Goal: Task Accomplishment & Management: Use online tool/utility

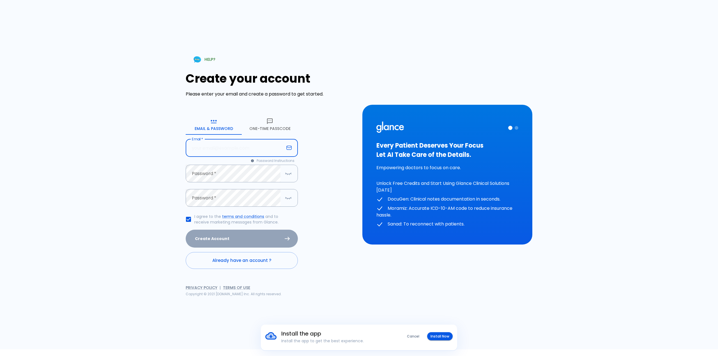
drag, startPoint x: 0, startPoint y: 0, endPoint x: 224, endPoint y: 149, distance: 268.7
click at [224, 149] on input "text" at bounding box center [235, 148] width 98 height 18
type input "[EMAIL_ADDRESS][DOMAIN_NAME]"
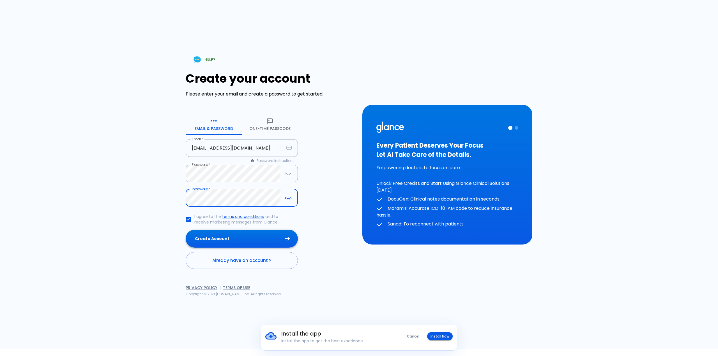
click at [273, 240] on button "Create Account" at bounding box center [242, 239] width 112 height 18
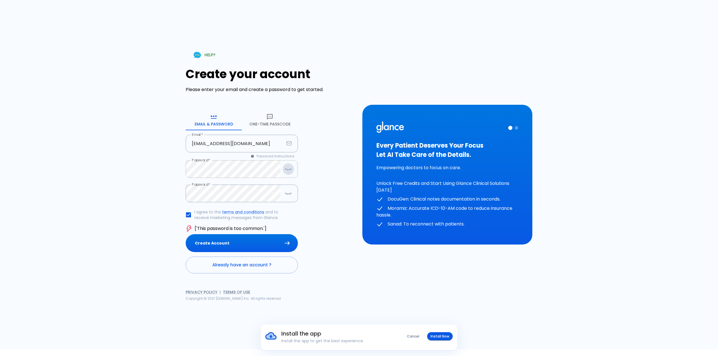
click at [289, 169] on icon "button" at bounding box center [288, 168] width 6 height 1
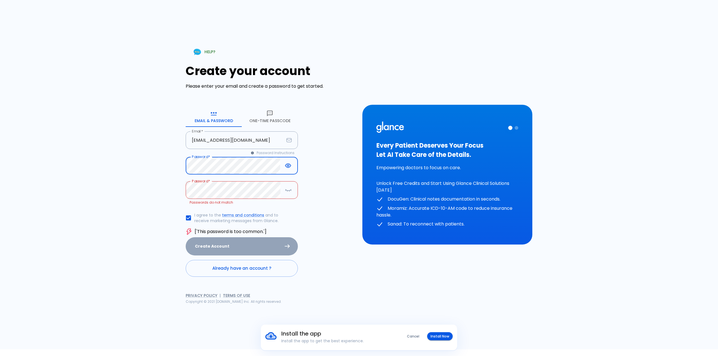
click at [289, 191] on icon "button" at bounding box center [289, 191] width 0 height 1
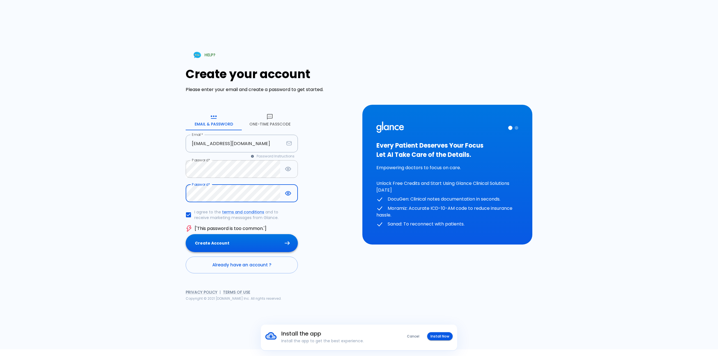
click at [256, 240] on button "Create Account" at bounding box center [242, 243] width 112 height 18
click at [245, 238] on button "Create Account" at bounding box center [242, 243] width 112 height 18
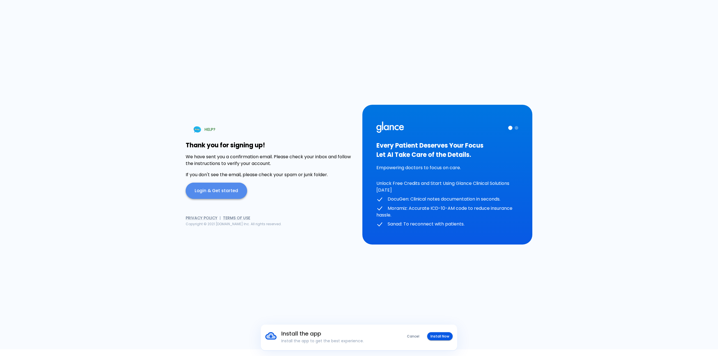
click at [219, 193] on link "Login & Get started" at bounding box center [216, 191] width 61 height 16
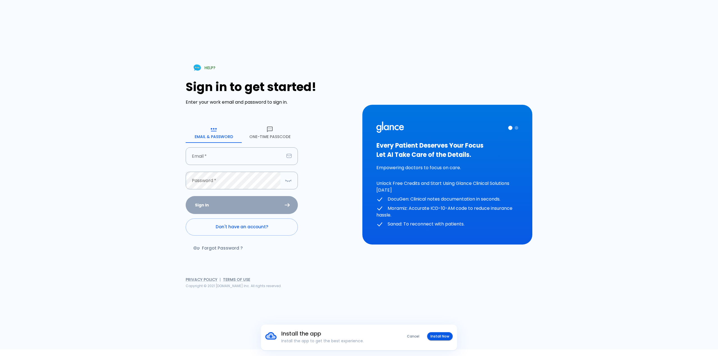
type input "drazooza12@gmail.com"
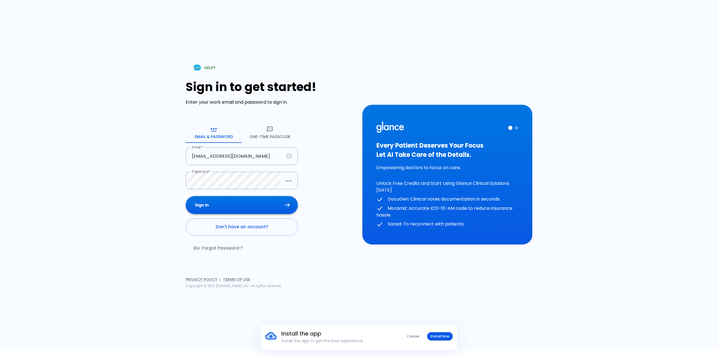
click at [232, 203] on button "Sign In" at bounding box center [242, 205] width 112 height 18
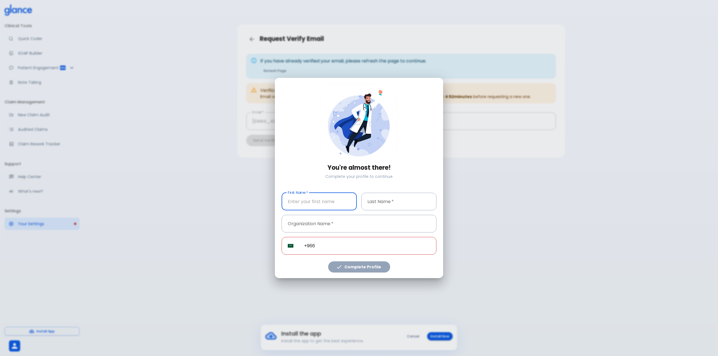
click at [329, 205] on input "text" at bounding box center [318, 202] width 75 height 18
type input "[PERSON_NAME]"
type input "alanazi"
click at [327, 224] on input "text" at bounding box center [358, 224] width 155 height 18
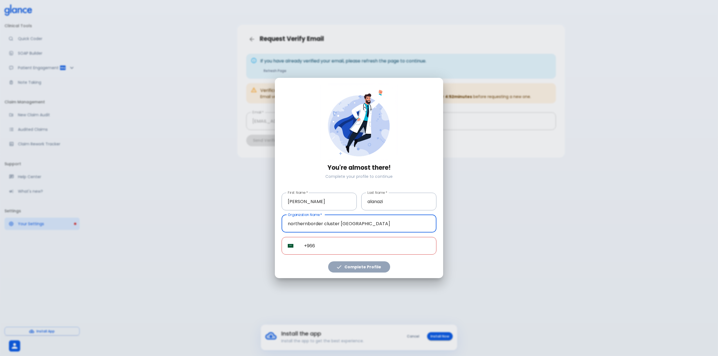
type input "northernborder cluster [GEOGRAPHIC_DATA]"
click at [334, 241] on input "+966" at bounding box center [367, 246] width 138 height 18
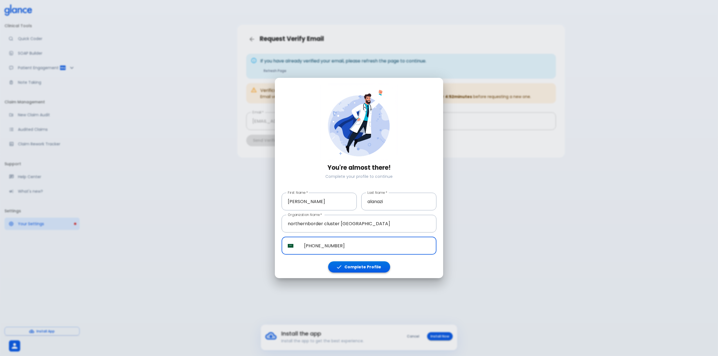
type input "[PHONE_NUMBER]"
click at [355, 263] on button "Complete Profile" at bounding box center [359, 267] width 62 height 11
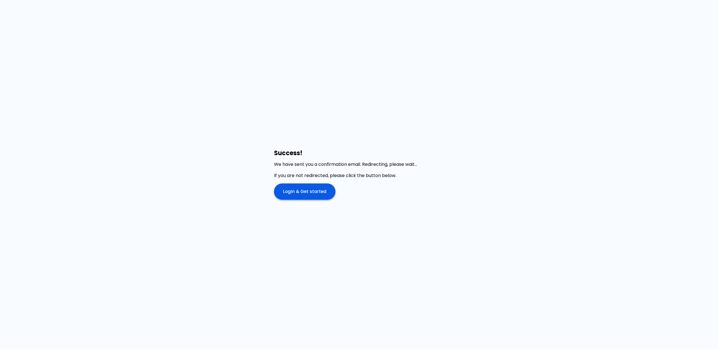
click at [317, 192] on link "Login & Get started" at bounding box center [304, 192] width 61 height 16
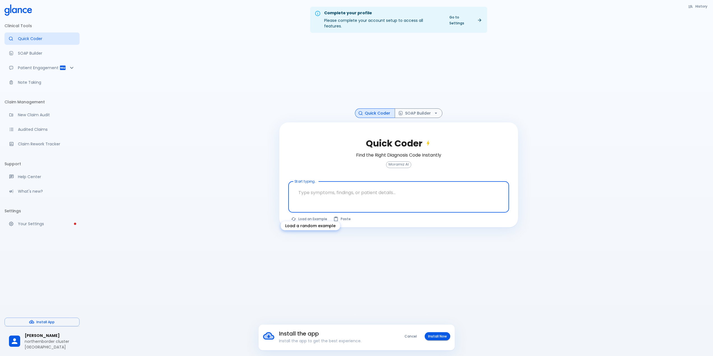
click at [322, 215] on button "Load an Example" at bounding box center [309, 219] width 42 height 8
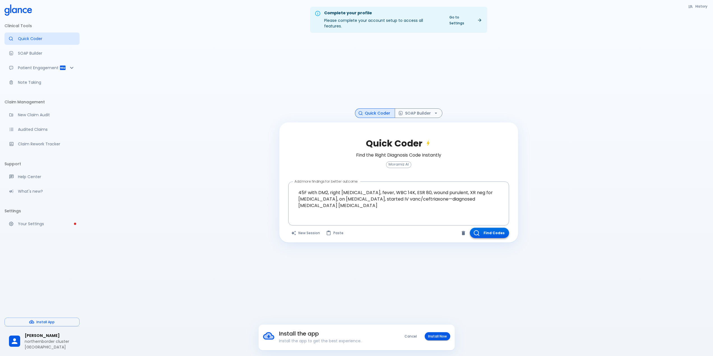
click at [493, 229] on button "Find Codes" at bounding box center [489, 233] width 39 height 10
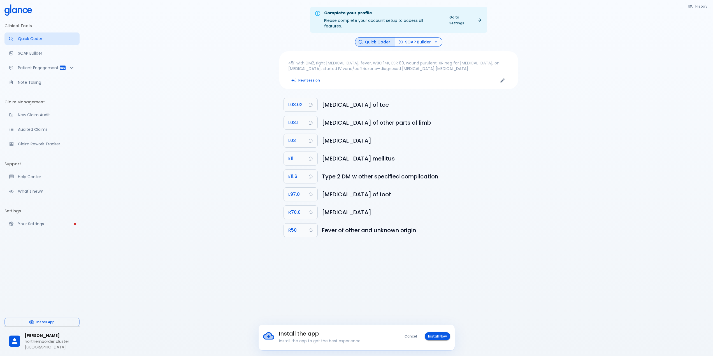
click at [421, 37] on button "SOAP Builder" at bounding box center [419, 42] width 48 height 10
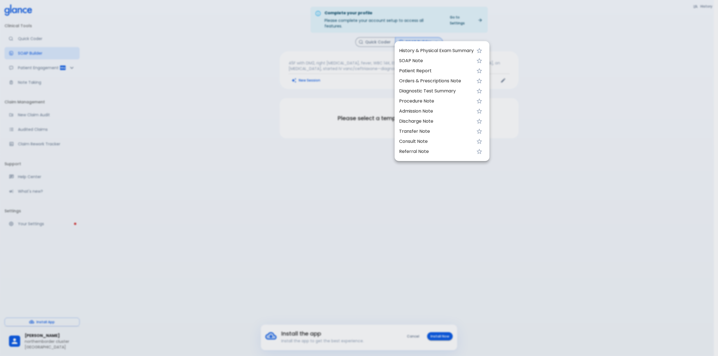
click at [424, 49] on span "History & Physical Exam Summary" at bounding box center [436, 50] width 75 height 7
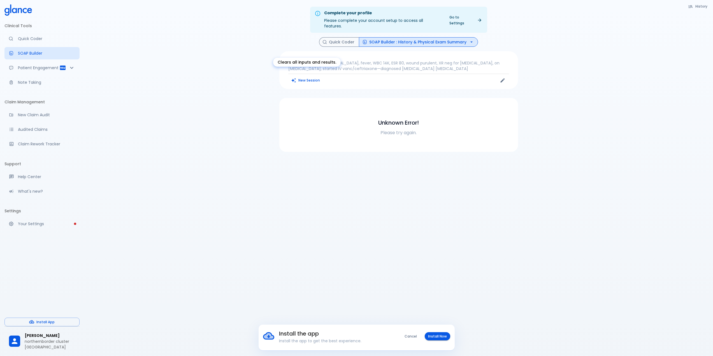
click at [306, 76] on button "New Session" at bounding box center [305, 80] width 35 height 8
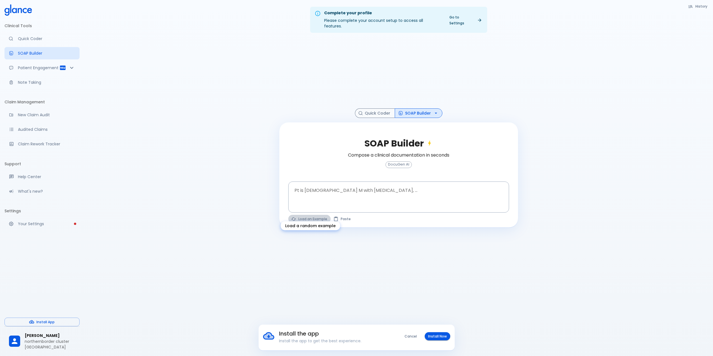
click at [312, 215] on button "Load an Example" at bounding box center [309, 219] width 42 height 8
type textarea "30F, weight loss, [MEDICAL_DATA], [MEDICAL_DATA], HR 121, [MEDICAL_DATA], TSH u…"
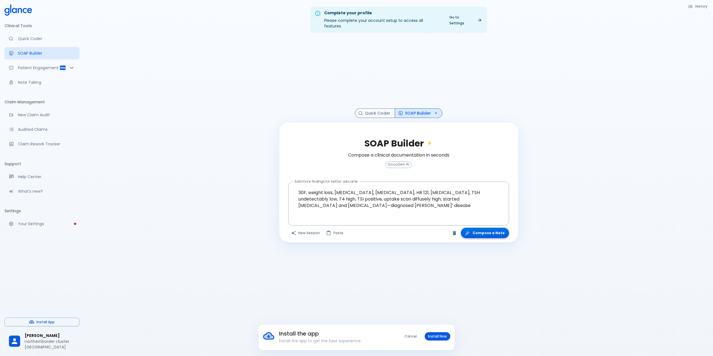
click at [486, 228] on button "Compose a Note" at bounding box center [485, 233] width 48 height 10
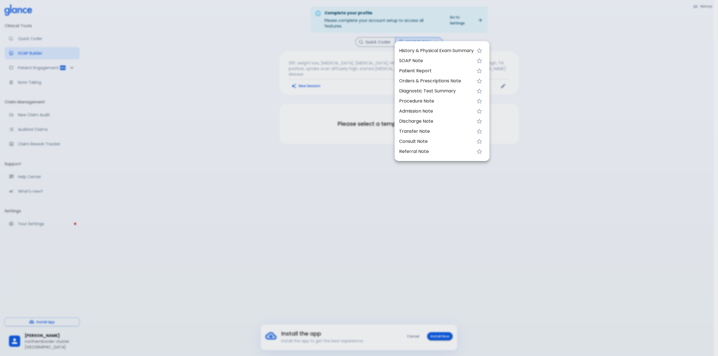
click at [450, 51] on span "History & Physical Exam Summary" at bounding box center [436, 50] width 75 height 7
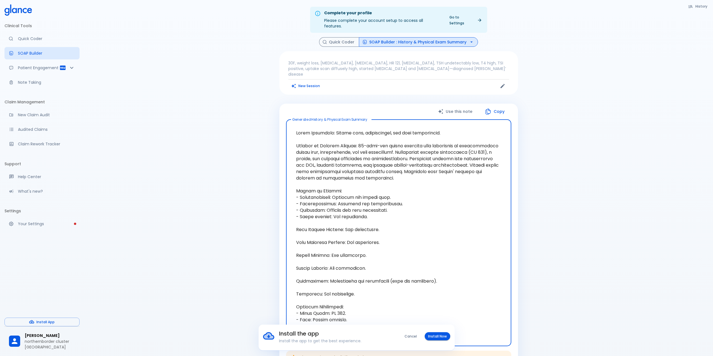
click at [428, 37] on button "SOAP Builder : History & Physical Exam Summary" at bounding box center [418, 42] width 119 height 10
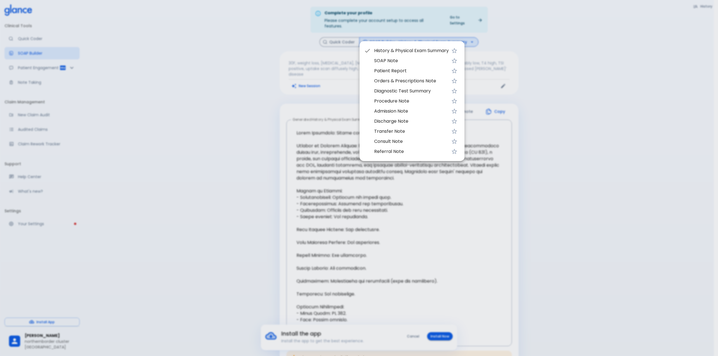
click at [393, 71] on span "Patient Report" at bounding box center [411, 71] width 75 height 7
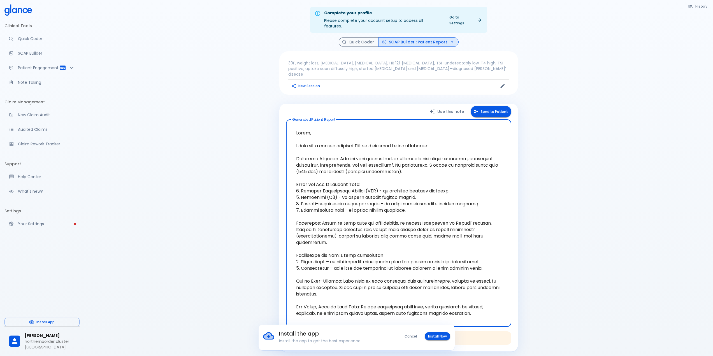
click at [431, 37] on button "SOAP Builder : Patient Report" at bounding box center [419, 42] width 80 height 10
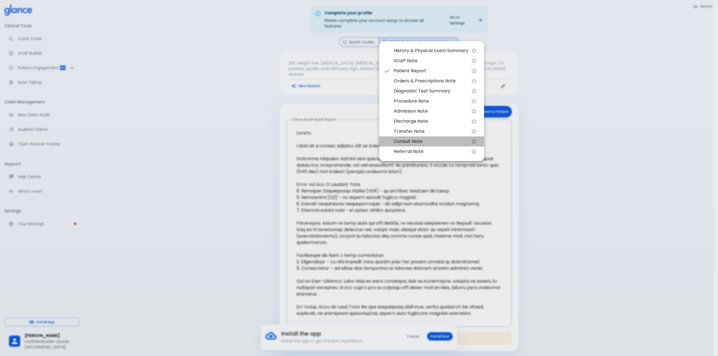
click at [411, 141] on span "Consult Note" at bounding box center [431, 141] width 75 height 7
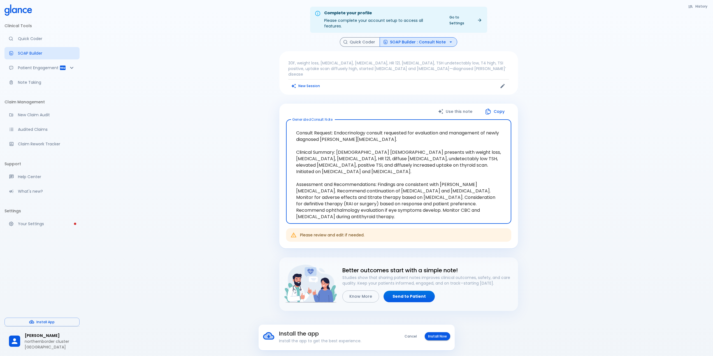
drag, startPoint x: 319, startPoint y: 201, endPoint x: 292, endPoint y: 116, distance: 89.0
click at [292, 124] on textarea "Consult Request: Endocrinology consult requested for evaluation and management …" at bounding box center [399, 171] width 218 height 95
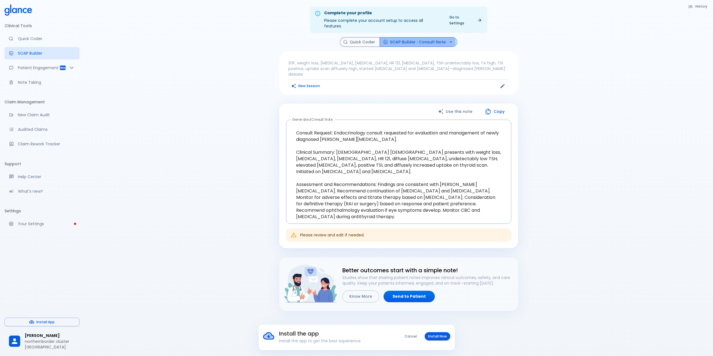
click at [403, 37] on button "SOAP Builder : Consult Note" at bounding box center [419, 42] width 78 height 10
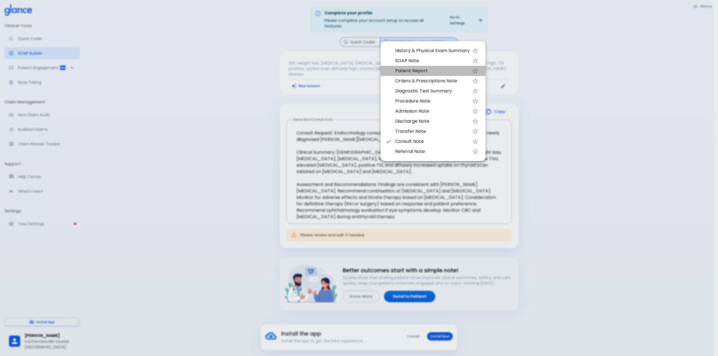
click at [420, 70] on span "Patient Report" at bounding box center [432, 71] width 75 height 7
type textarea "Lorem, I dolo sit a consec adipisci. Elit se d eiusmod te inc utlaboree: Dolore…"
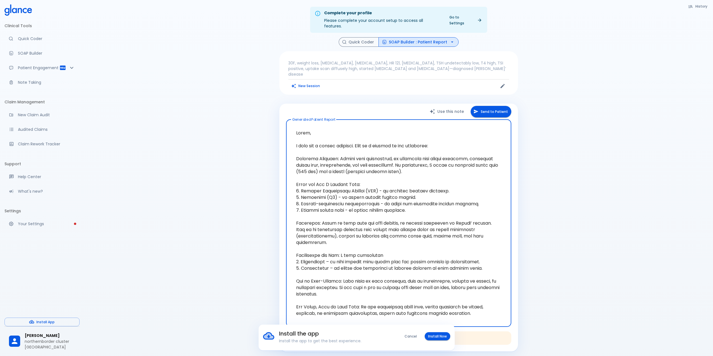
drag, startPoint x: 295, startPoint y: 119, endPoint x: 500, endPoint y: 310, distance: 279.7
click at [500, 310] on textarea at bounding box center [399, 223] width 218 height 198
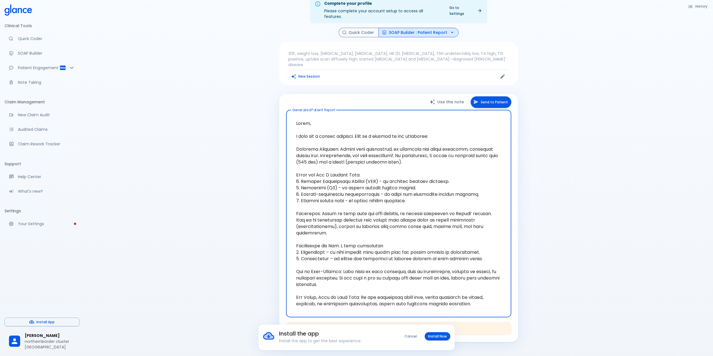
scroll to position [36, 0]
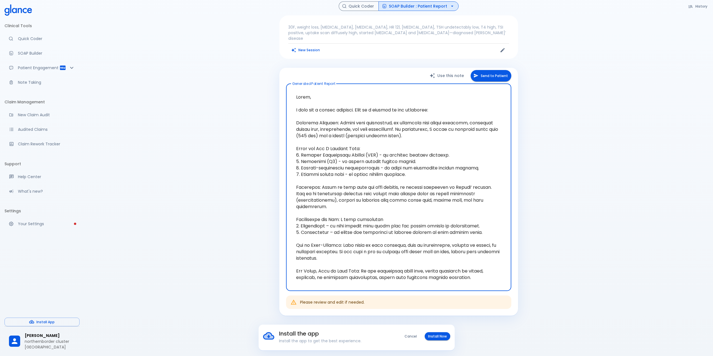
click at [352, 261] on textarea at bounding box center [399, 187] width 218 height 198
click at [442, 270] on textarea at bounding box center [399, 187] width 218 height 198
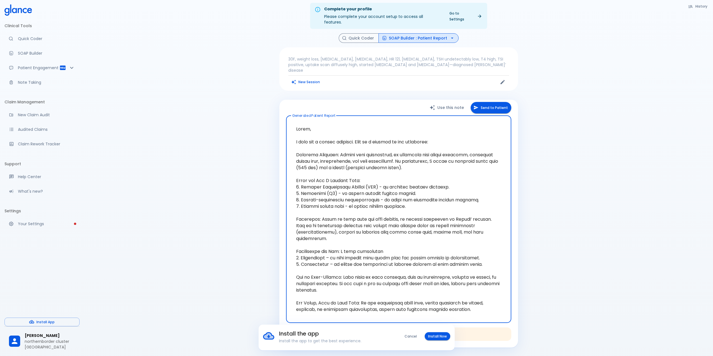
scroll to position [0, 0]
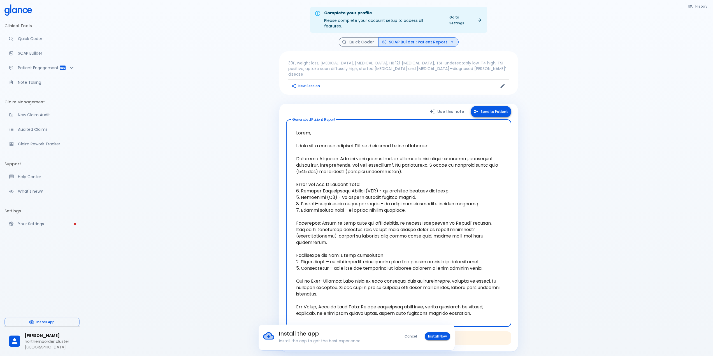
click at [503, 106] on button "Send to Patient" at bounding box center [491, 111] width 41 height 11
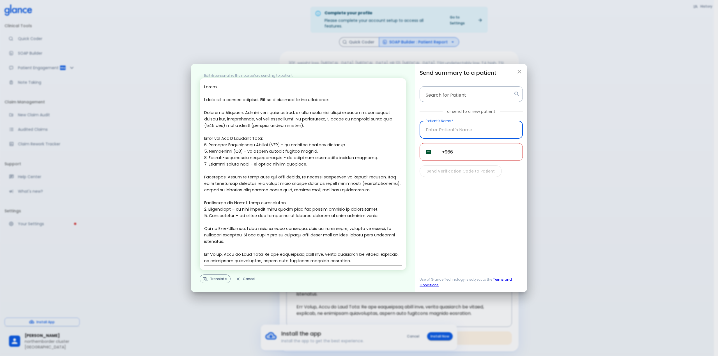
click at [216, 278] on button "Translate" at bounding box center [215, 279] width 31 height 9
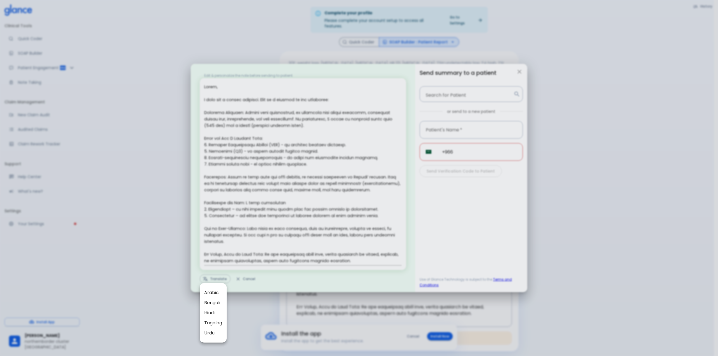
click at [215, 293] on span "Arabic" at bounding box center [213, 293] width 18 height 7
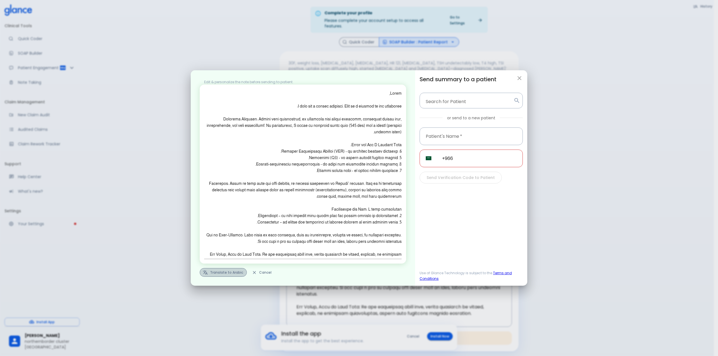
click at [226, 271] on button "Translate to Arabic" at bounding box center [223, 272] width 47 height 9
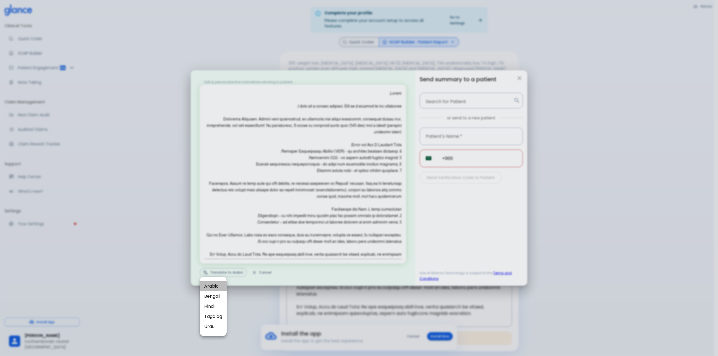
click at [212, 285] on span "Arabic" at bounding box center [213, 286] width 18 height 7
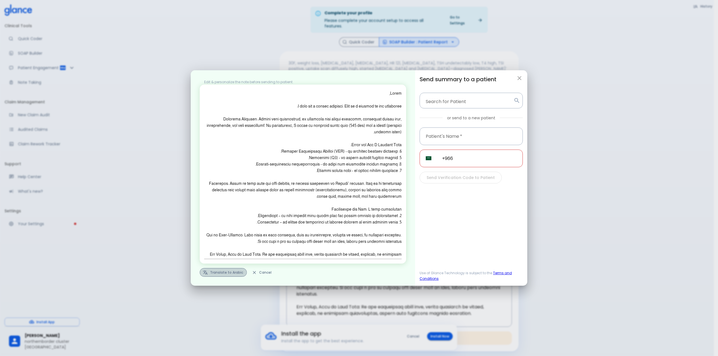
click at [213, 274] on button "Translate to Arabic" at bounding box center [223, 272] width 47 height 9
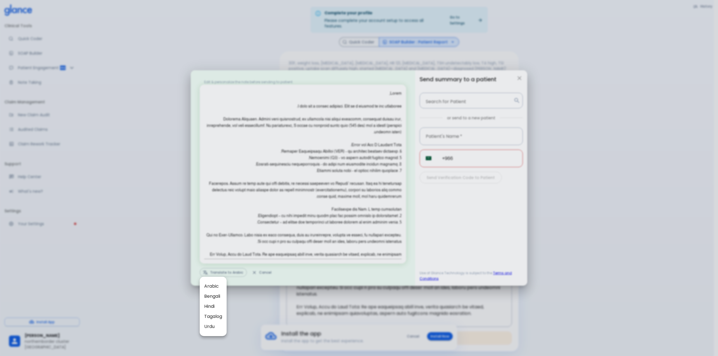
click at [213, 287] on span "Arabic" at bounding box center [213, 286] width 18 height 7
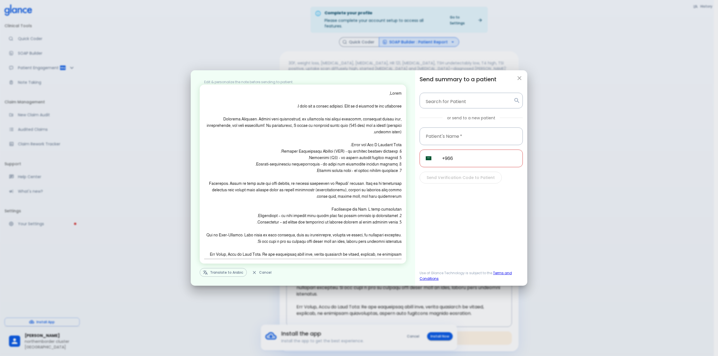
click at [253, 272] on icon "button" at bounding box center [254, 272] width 5 height 5
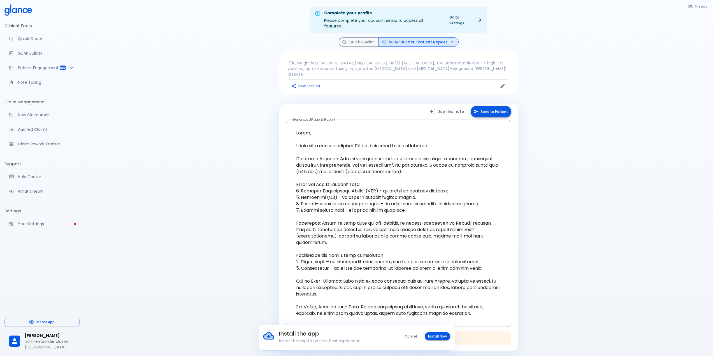
click at [490, 106] on button "Send to Patient" at bounding box center [491, 111] width 41 height 11
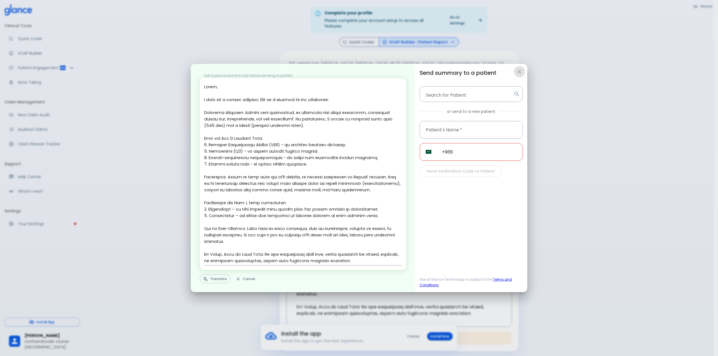
click at [519, 70] on icon "button" at bounding box center [519, 71] width 7 height 7
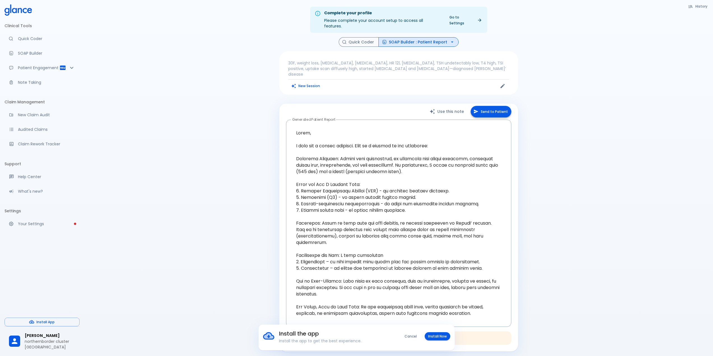
click at [486, 106] on button "Send to Patient" at bounding box center [491, 111] width 41 height 11
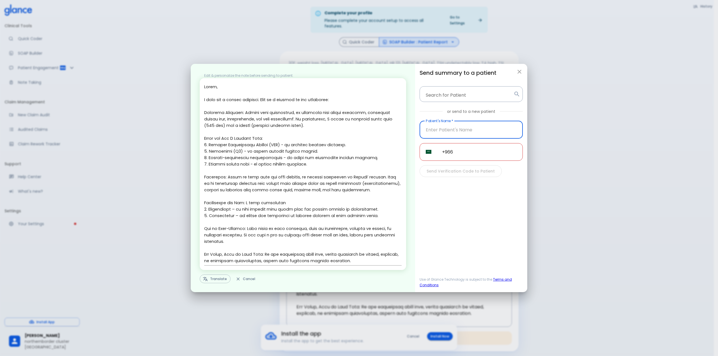
click at [455, 133] on input "text" at bounding box center [470, 130] width 103 height 18
type input "[PERSON_NAME]"
click at [466, 156] on input "+966" at bounding box center [479, 152] width 87 height 18
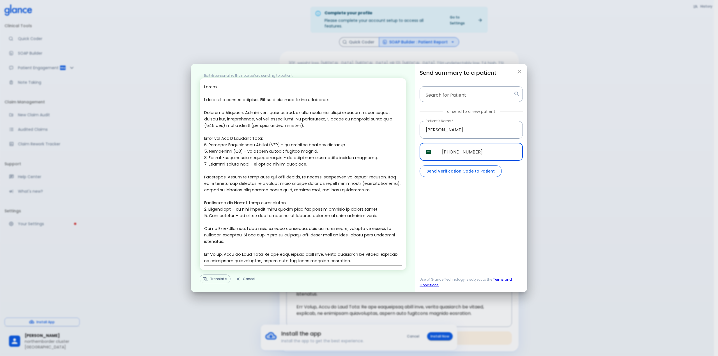
type input "[PHONE_NUMBER]"
click at [471, 171] on button "Send Verification Code to Patient" at bounding box center [460, 171] width 82 height 12
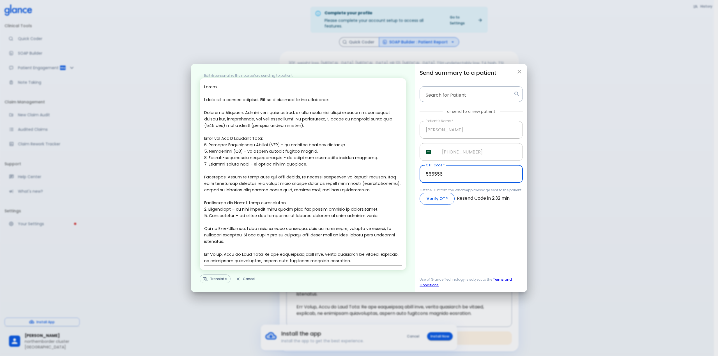
type input "555556"
click at [432, 202] on button "Verify OTP" at bounding box center [436, 199] width 35 height 12
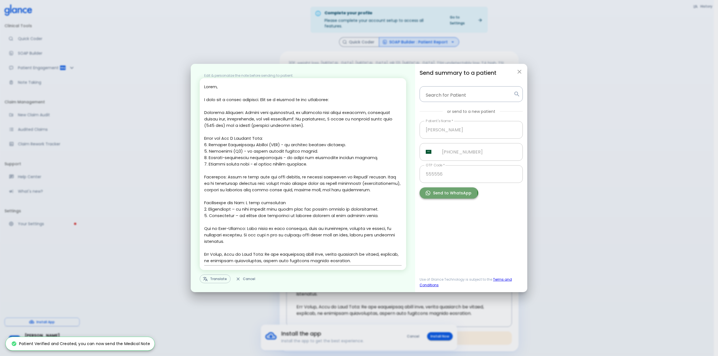
click at [440, 194] on button "Send to WhatsApp" at bounding box center [448, 193] width 59 height 11
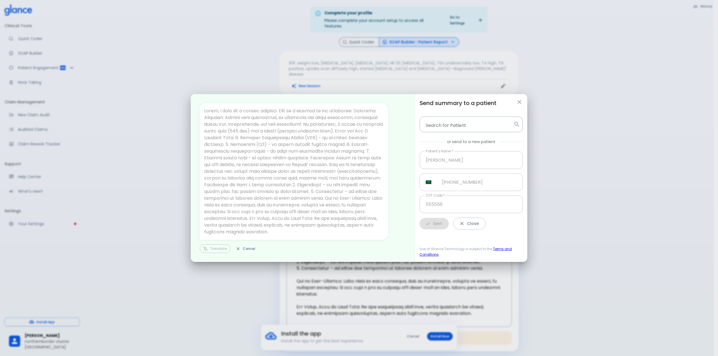
click at [522, 103] on icon "button" at bounding box center [519, 102] width 7 height 7
type input "+966"
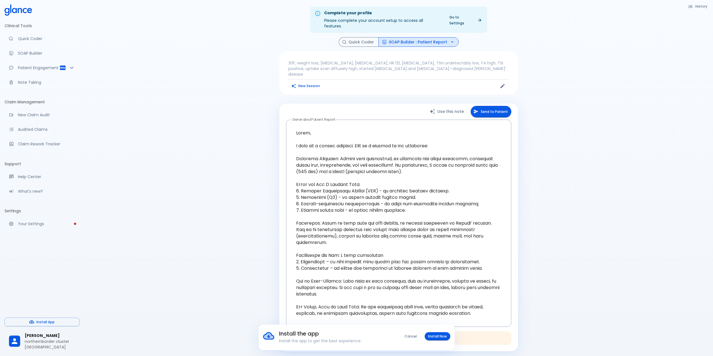
click at [435, 38] on button "SOAP Builder : Patient Report" at bounding box center [419, 42] width 80 height 10
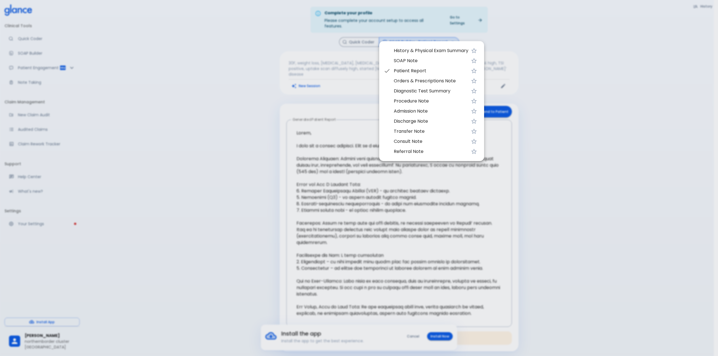
click at [436, 82] on span "Orders & Prescriptions Note" at bounding box center [431, 81] width 75 height 7
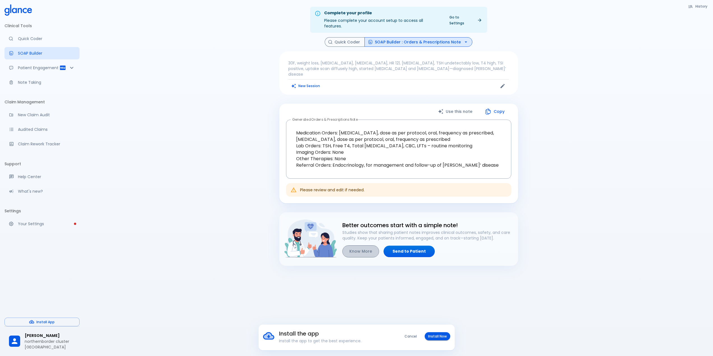
click at [359, 246] on button "Know More" at bounding box center [361, 252] width 37 height 12
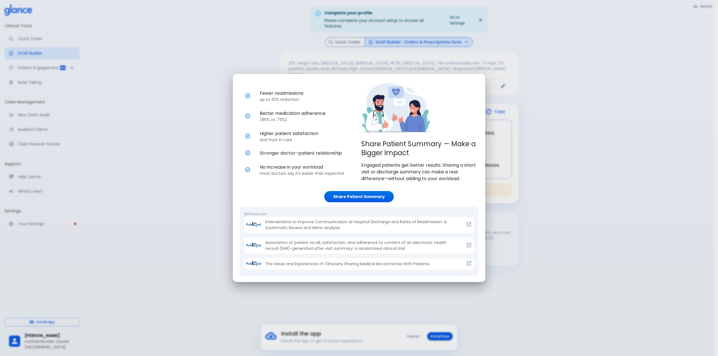
click at [525, 168] on div "Share Patient Summary — Make a Bigger Impact Engaged patients get better result…" at bounding box center [359, 178] width 718 height 356
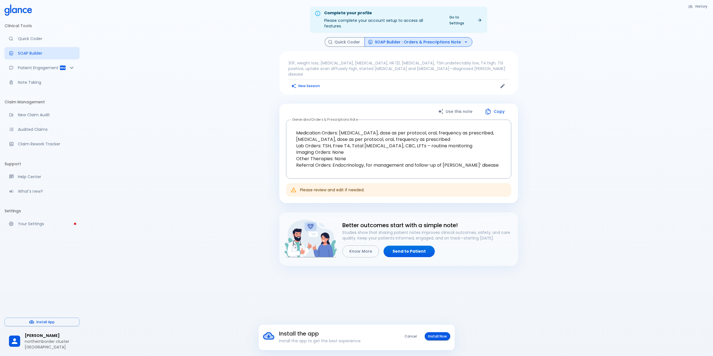
click at [356, 60] on p "30F, weight loss, [MEDICAL_DATA], [MEDICAL_DATA], HR 121, [MEDICAL_DATA], TSH u…" at bounding box center [398, 68] width 221 height 17
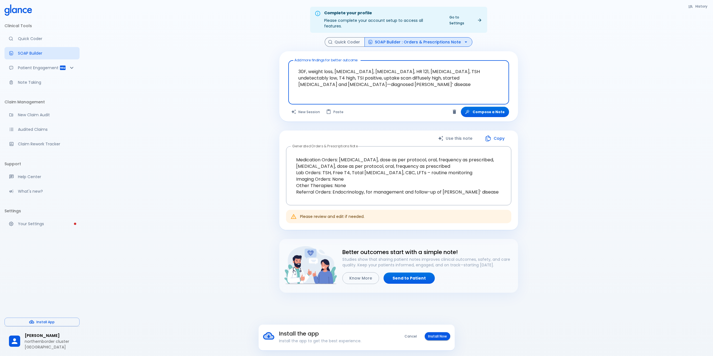
drag, startPoint x: 364, startPoint y: 80, endPoint x: 290, endPoint y: 59, distance: 77.6
click at [290, 60] on div "30F, weight loss, [MEDICAL_DATA], [MEDICAL_DATA], HR 121, [MEDICAL_DATA], TSH u…" at bounding box center [398, 82] width 221 height 44
click at [404, 38] on button "SOAP Builder : Orders & Prescriptions Note" at bounding box center [419, 42] width 108 height 10
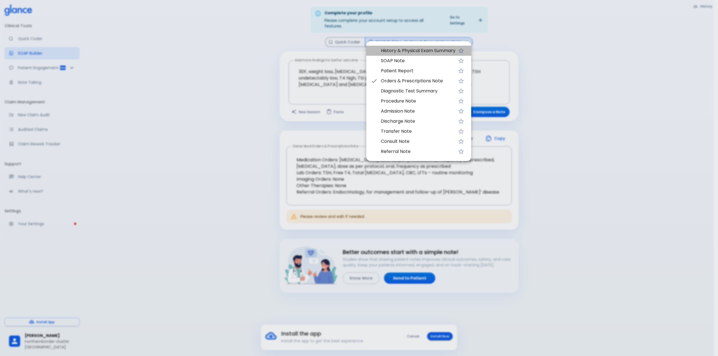
click at [405, 48] on span "History & Physical Exam Summary" at bounding box center [418, 50] width 75 height 7
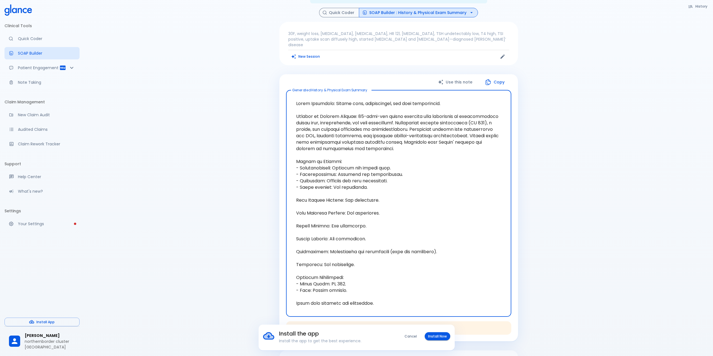
scroll to position [28, 0]
drag, startPoint x: 353, startPoint y: 106, endPoint x: 419, endPoint y: 147, distance: 77.4
click at [419, 147] on textarea at bounding box center [399, 205] width 218 height 218
click at [540, 136] on div "Complete your profile Please complete your account setup to access all features…" at bounding box center [398, 214] width 629 height 485
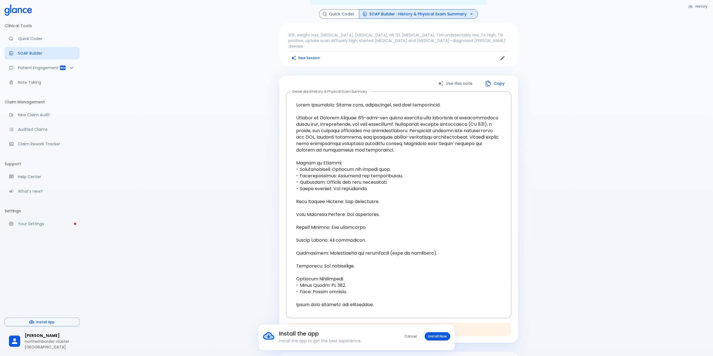
click at [316, 32] on p "30F, weight loss, [MEDICAL_DATA], [MEDICAL_DATA], HR 121, [MEDICAL_DATA], TSH u…" at bounding box center [398, 40] width 221 height 17
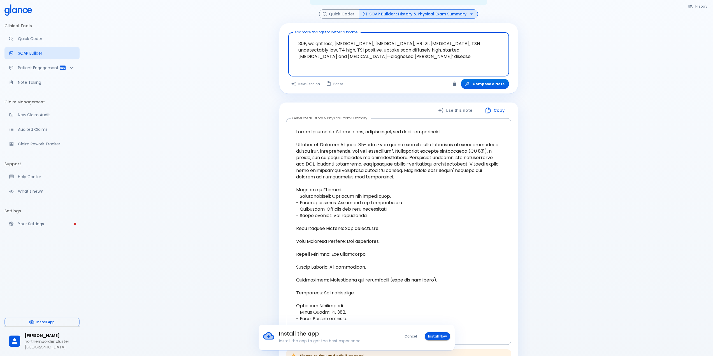
drag, startPoint x: 363, startPoint y: 54, endPoint x: 292, endPoint y: 30, distance: 75.1
click at [292, 32] on div "30F, weight loss, [MEDICAL_DATA], [MEDICAL_DATA], HR 121, [MEDICAL_DATA], TSH u…" at bounding box center [398, 54] width 221 height 44
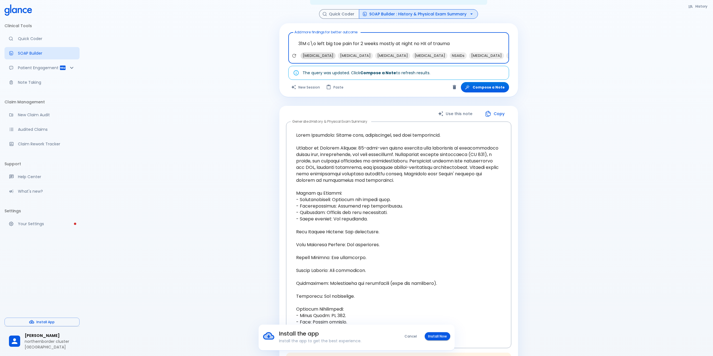
click at [303, 52] on span "[MEDICAL_DATA]" at bounding box center [318, 55] width 35 height 6
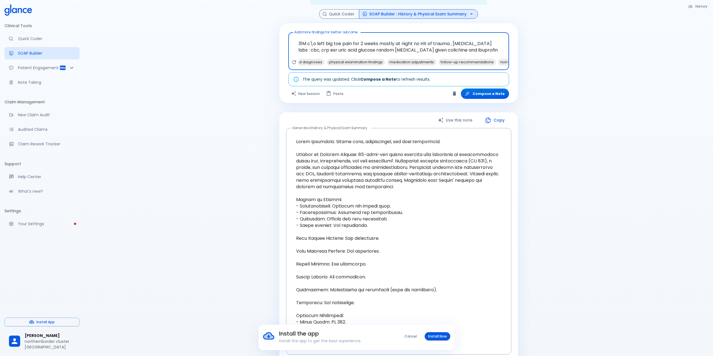
scroll to position [0, 27]
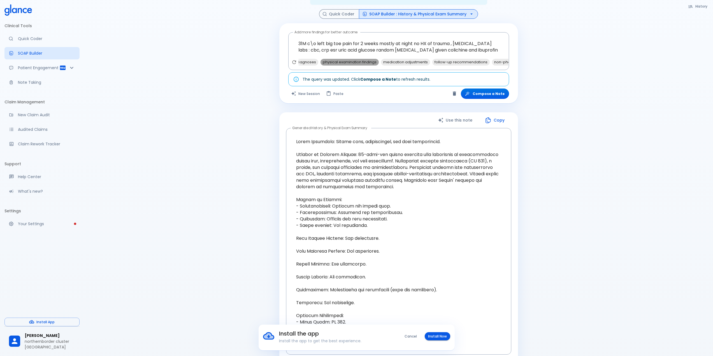
click at [366, 59] on span "physical examination findings" at bounding box center [350, 62] width 58 height 6
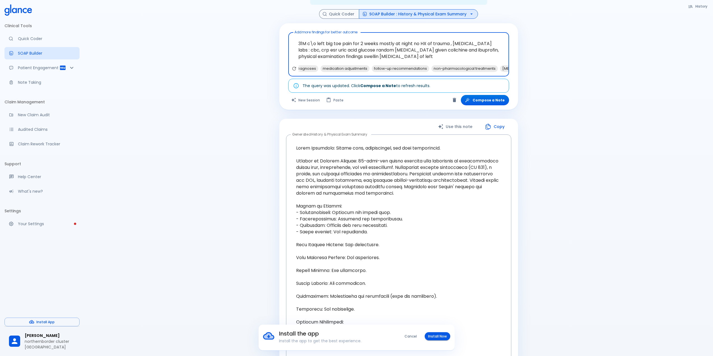
scroll to position [0, 0]
click at [399, 51] on textarea "31M c\o left big toe pain for 2 weeks mostly at night no HX of trauma , [MEDICA…" at bounding box center [398, 50] width 213 height 31
type textarea "31M c\o left big toe pain for 2 weeks mostly at night no HX of trauma , [MEDICA…"
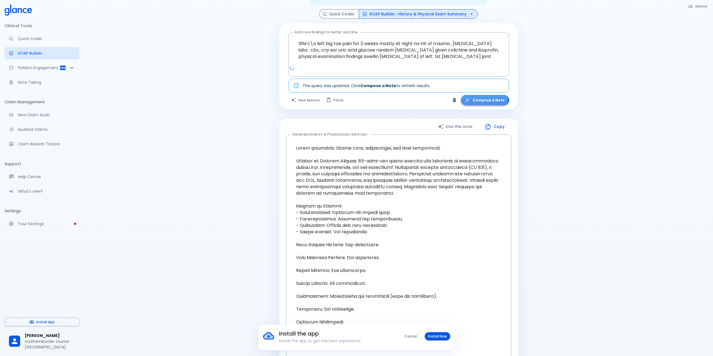
click at [488, 96] on button "Compose a Note" at bounding box center [485, 100] width 48 height 10
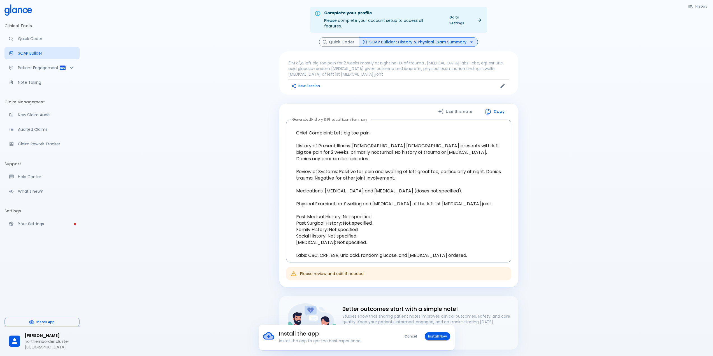
drag, startPoint x: 174, startPoint y: 0, endPoint x: 136, endPoint y: 55, distance: 66.6
click at [136, 55] on div "Complete your profile Please complete your account setup to access all features…" at bounding box center [398, 200] width 629 height 401
